Goal: Task Accomplishment & Management: Complete application form

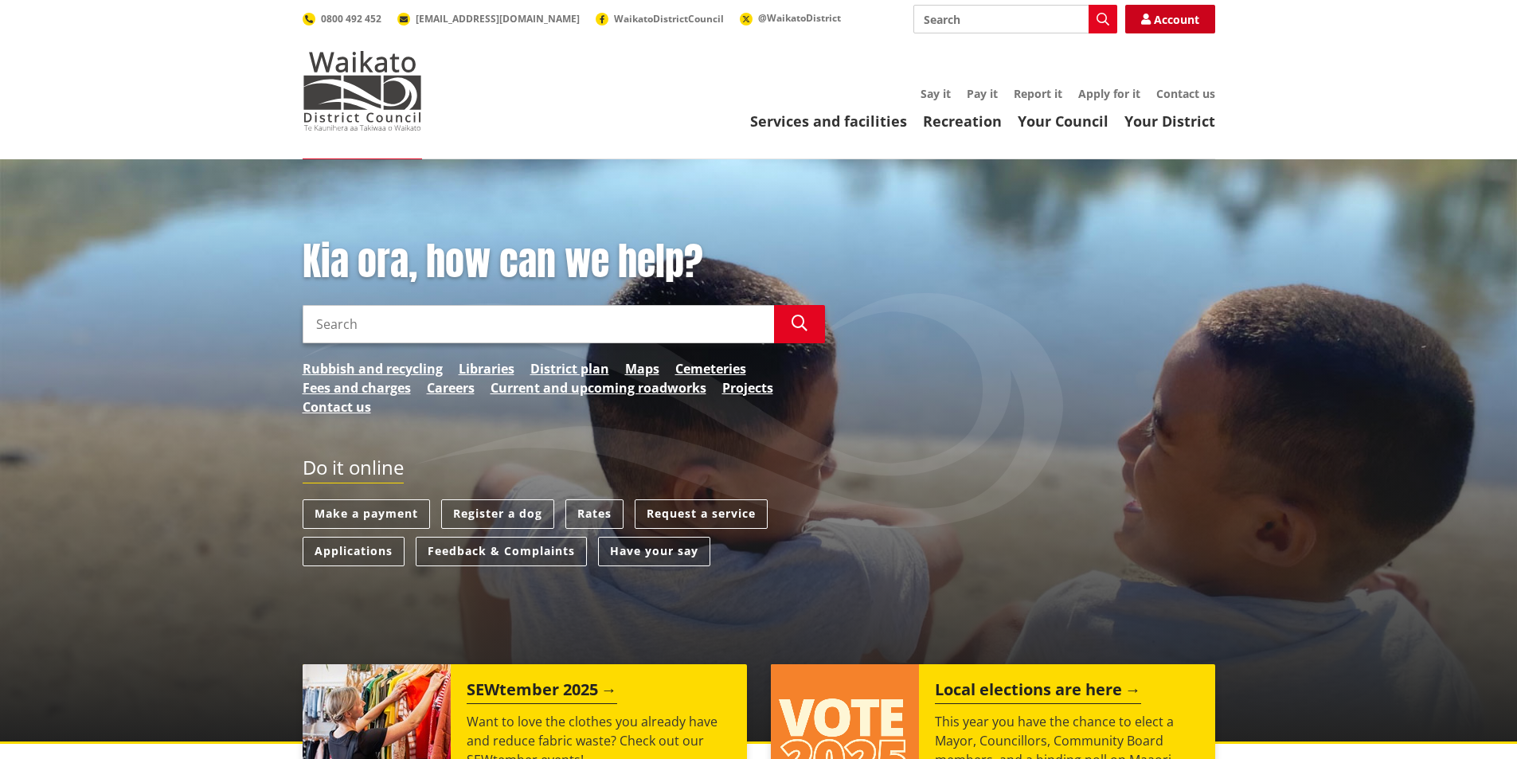
click at [1170, 22] on link "Account" at bounding box center [1170, 19] width 90 height 29
click at [349, 554] on link "Applications" at bounding box center [354, 551] width 102 height 29
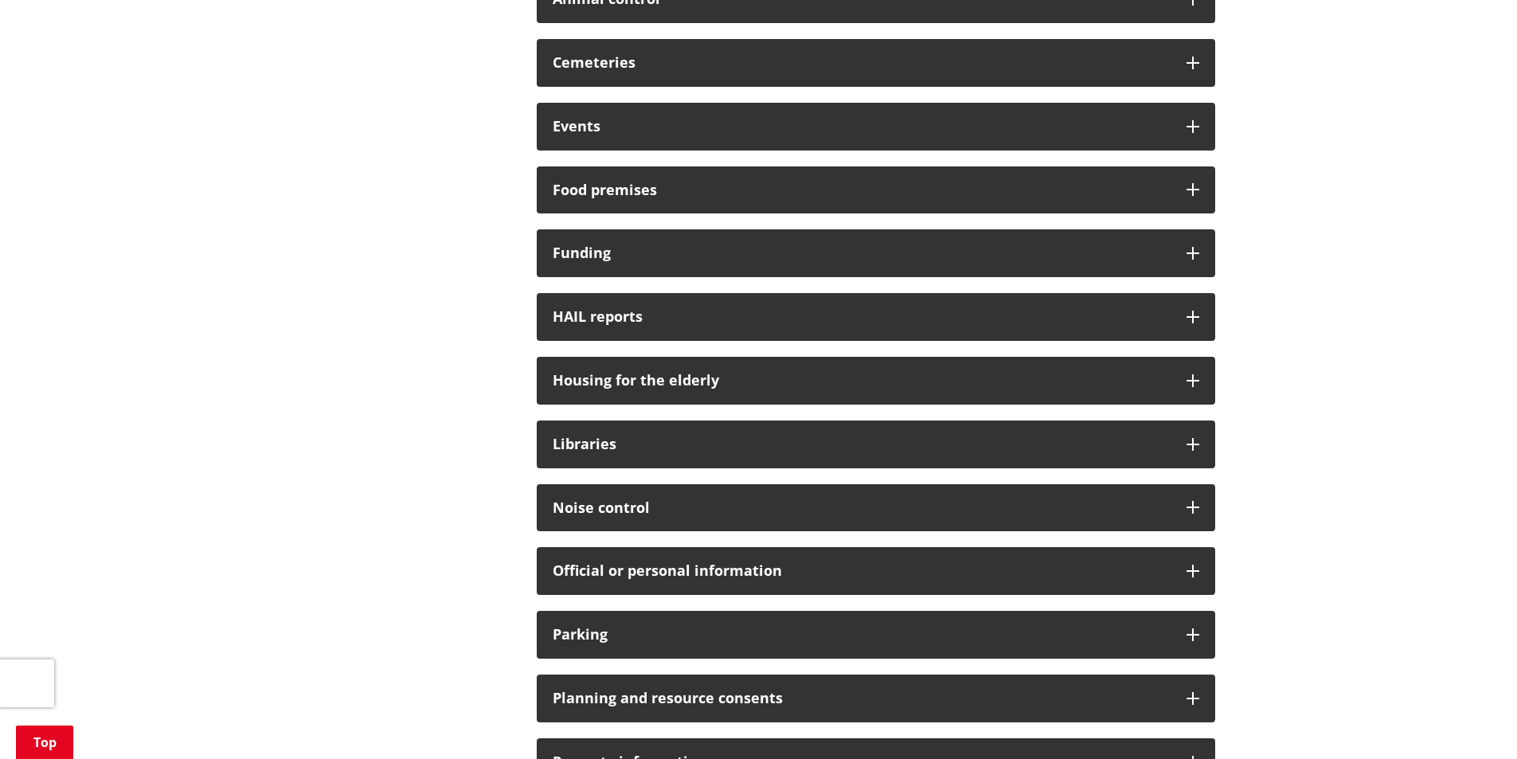
scroll to position [796, 0]
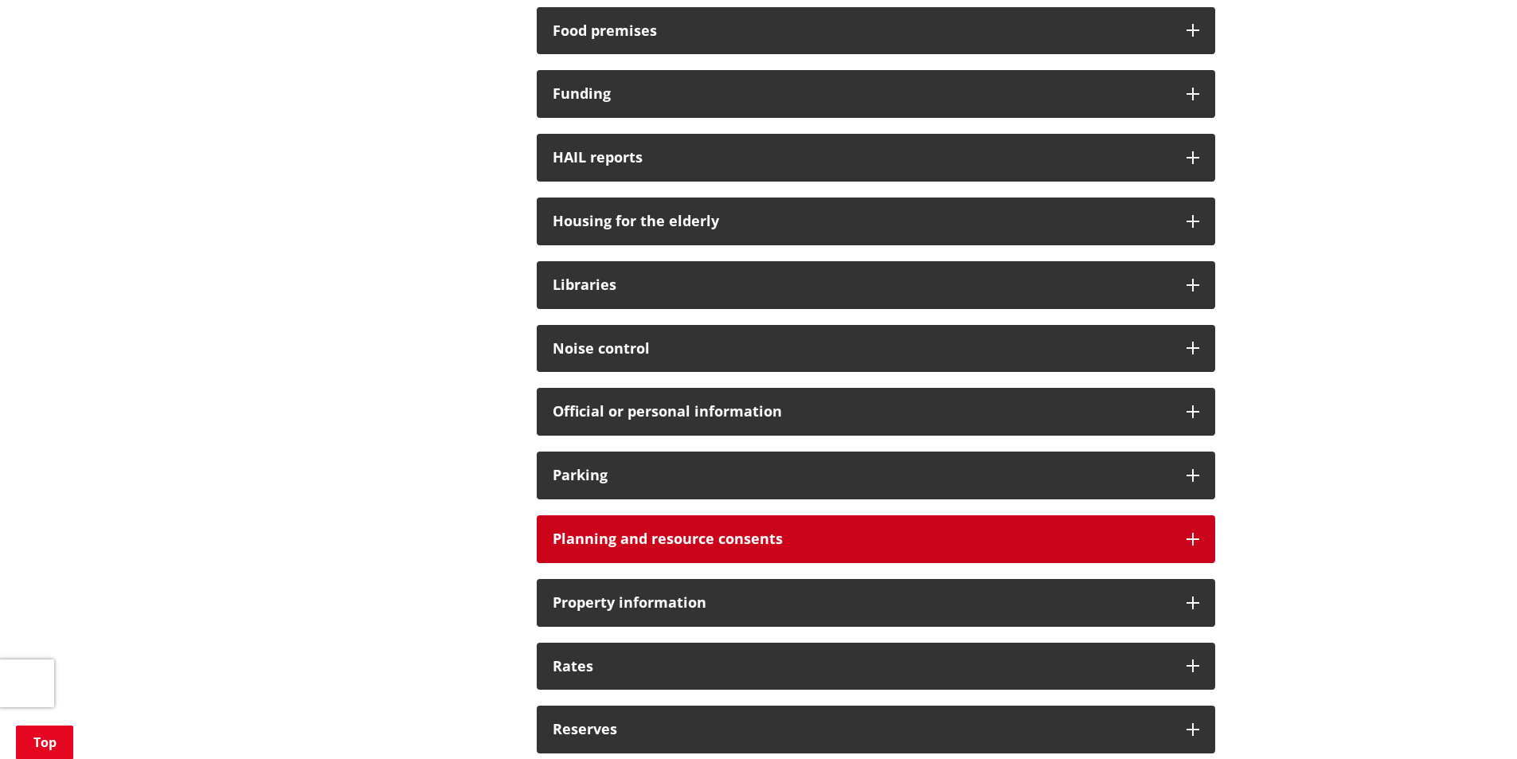
click at [1200, 538] on div "Planning and resource consents" at bounding box center [876, 539] width 679 height 48
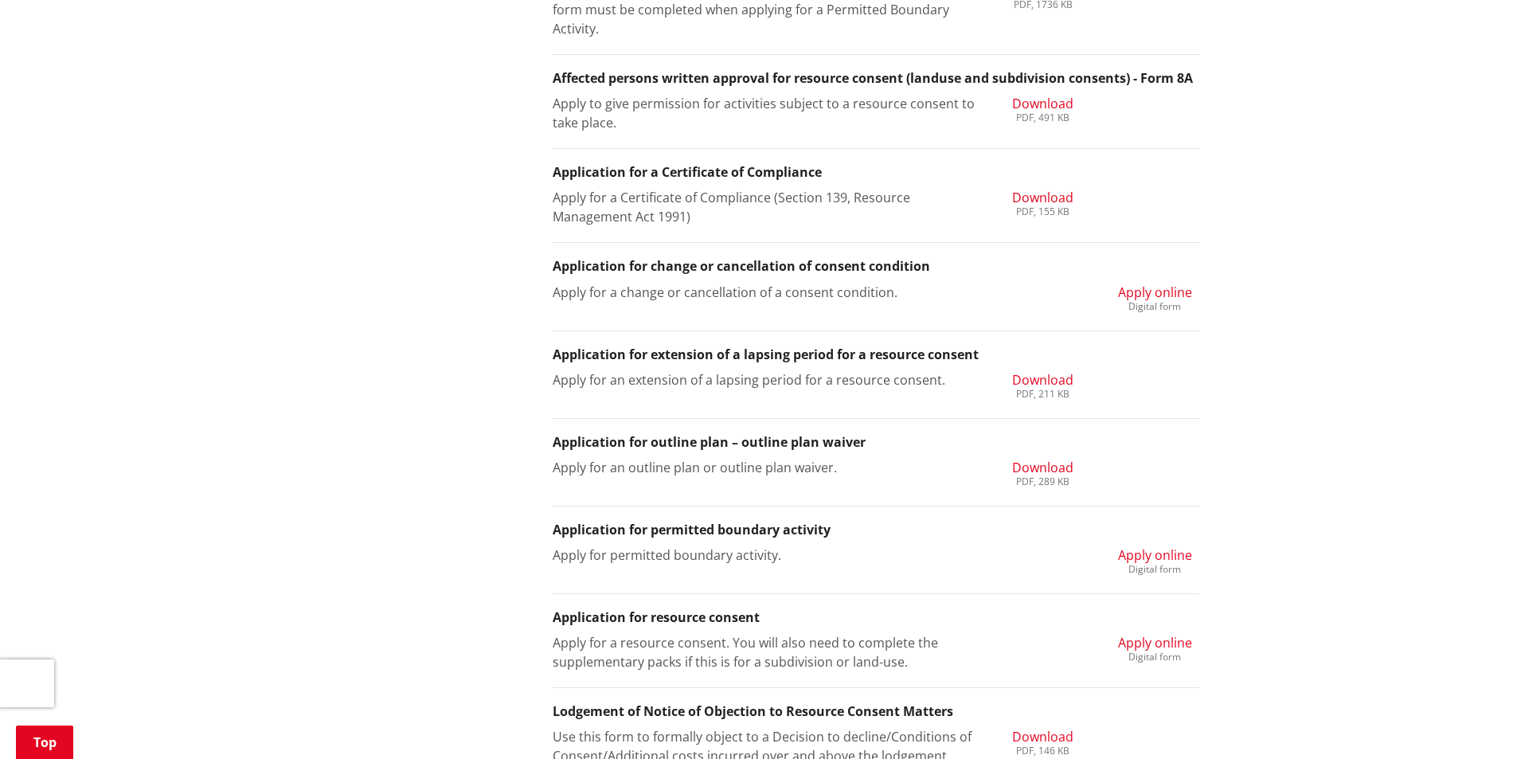
scroll to position [1513, 0]
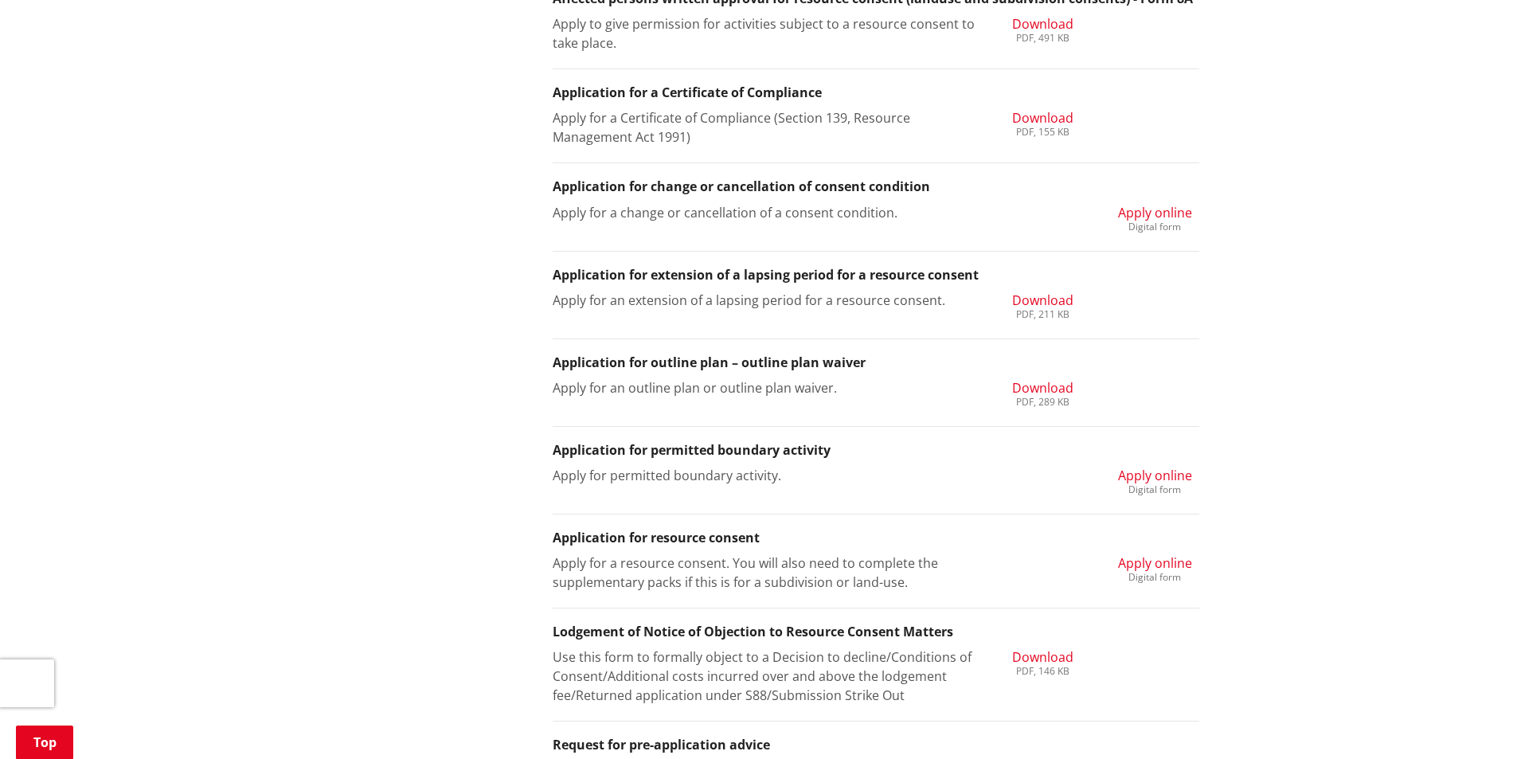
click at [1170, 564] on span "Apply online" at bounding box center [1155, 563] width 74 height 18
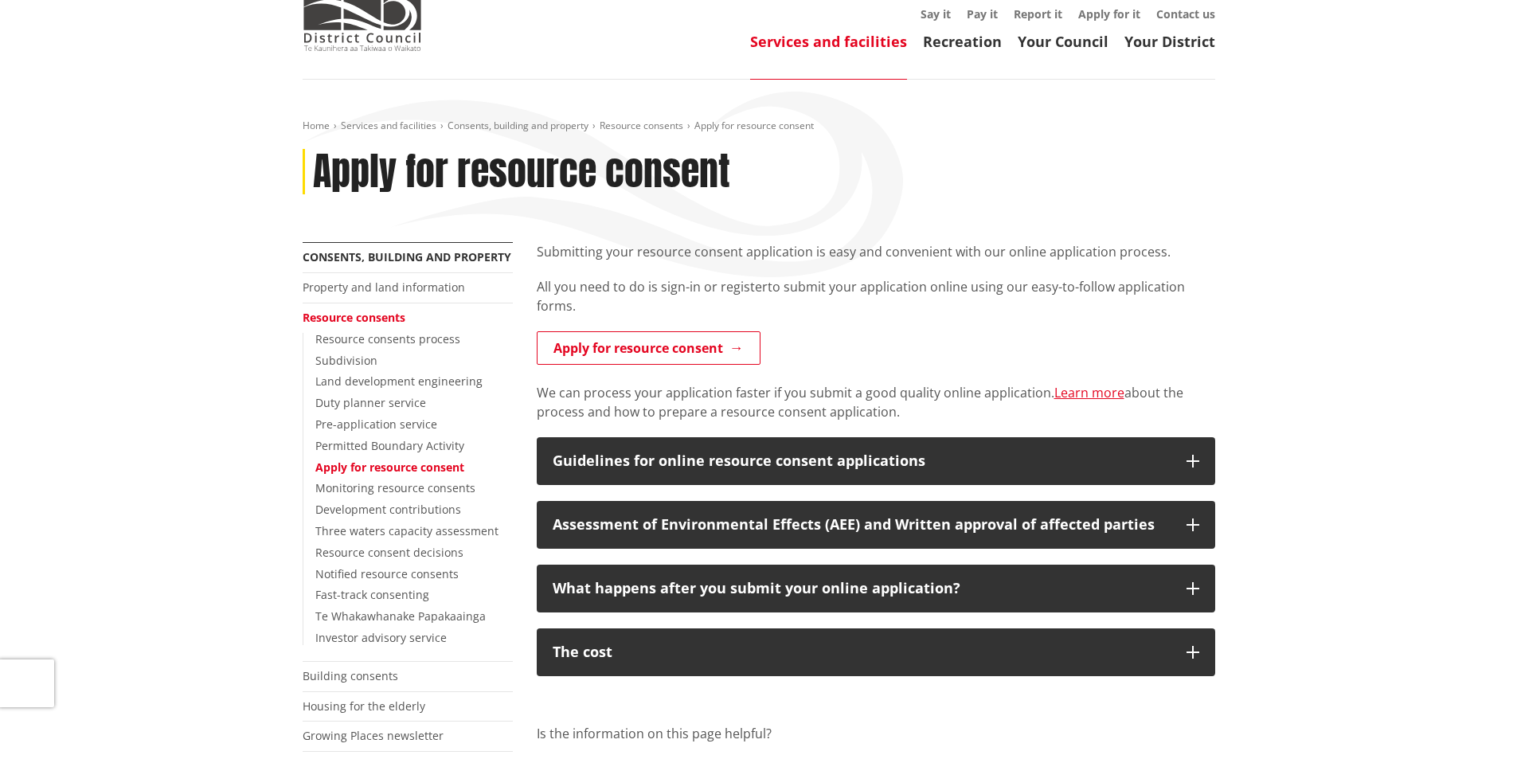
scroll to position [159, 0]
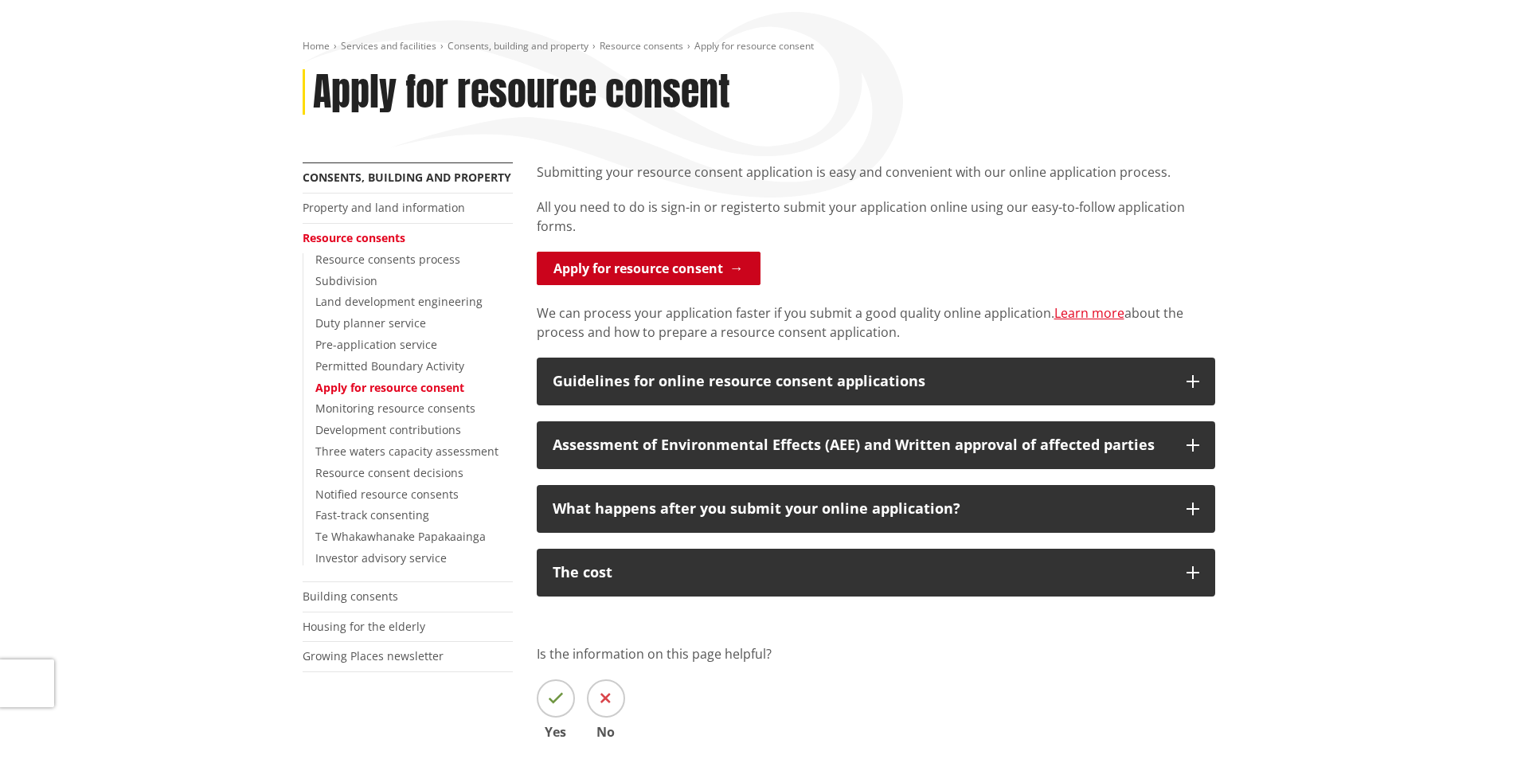
click at [655, 269] on link "Apply for resource consent" at bounding box center [649, 268] width 224 height 33
